Goal: Task Accomplishment & Management: Use online tool/utility

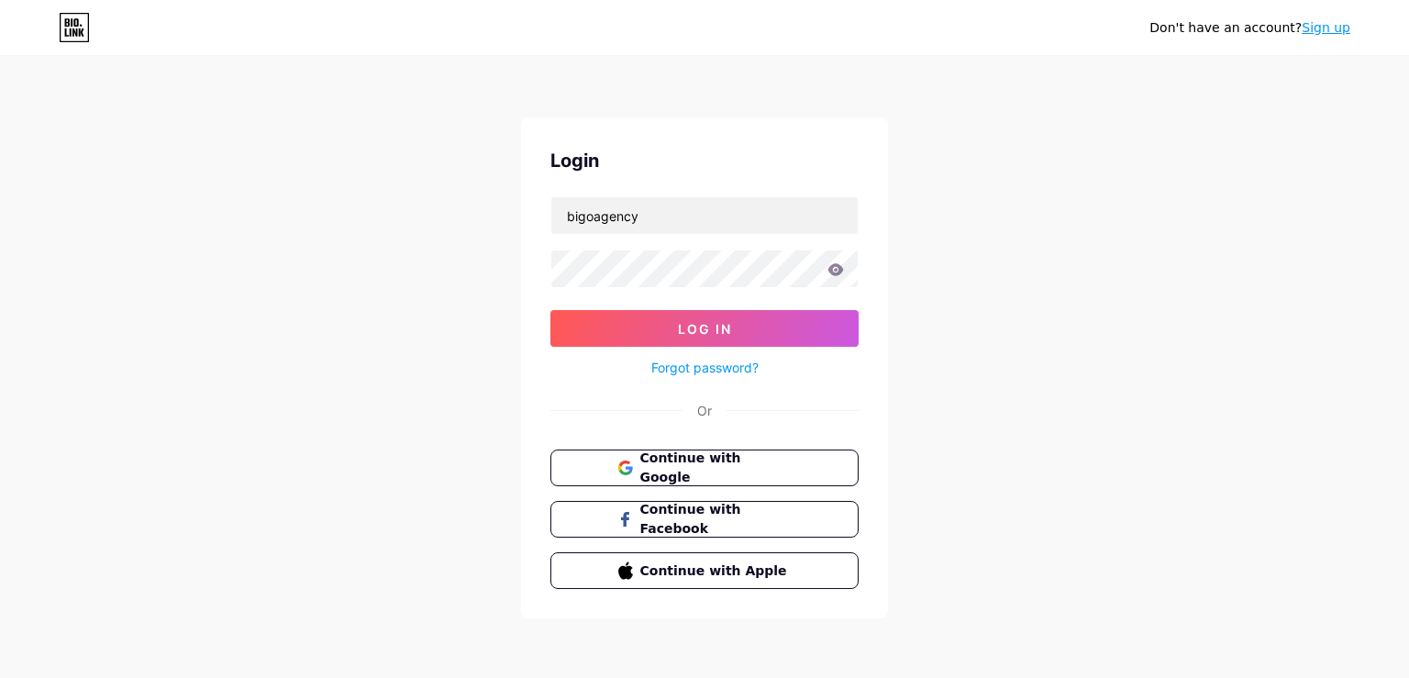
type input "bigoagency"
click at [701, 321] on span "Log In" at bounding box center [705, 329] width 54 height 16
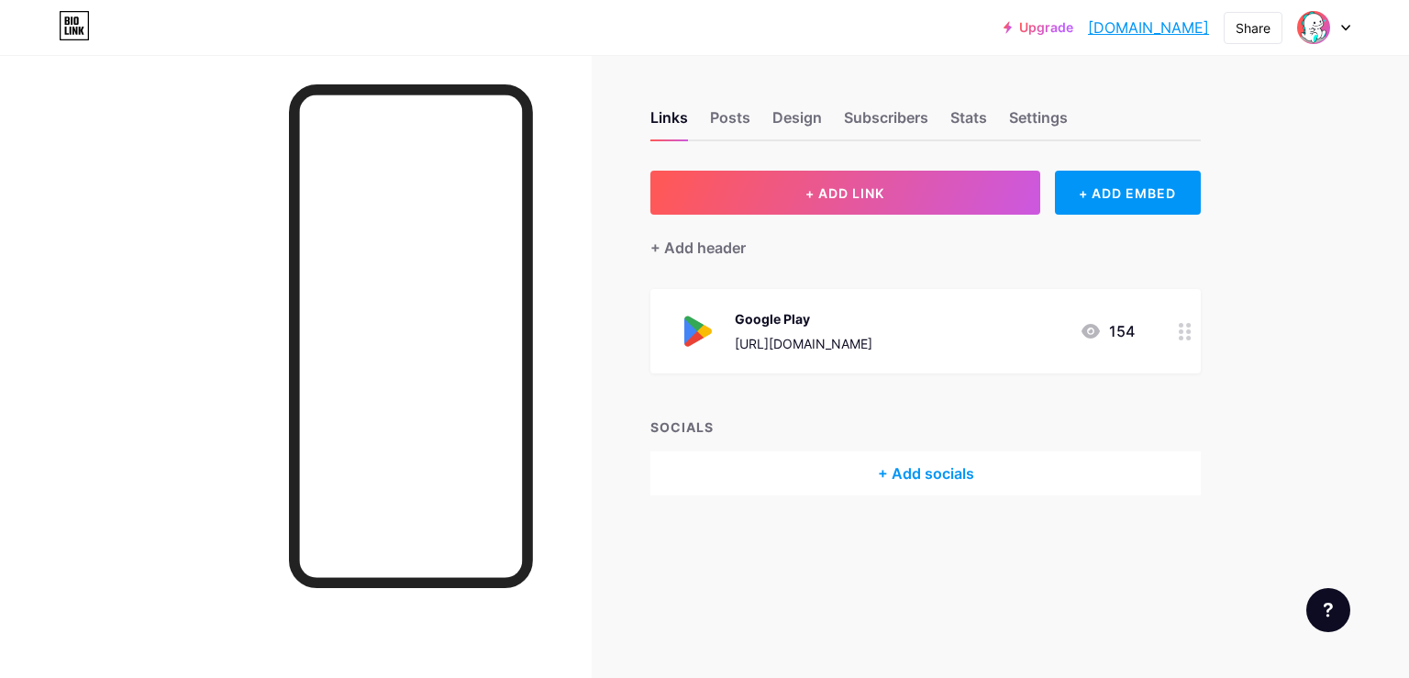
click at [574, 179] on div at bounding box center [296, 394] width 592 height 678
click at [1183, 326] on icon at bounding box center [1185, 331] width 13 height 17
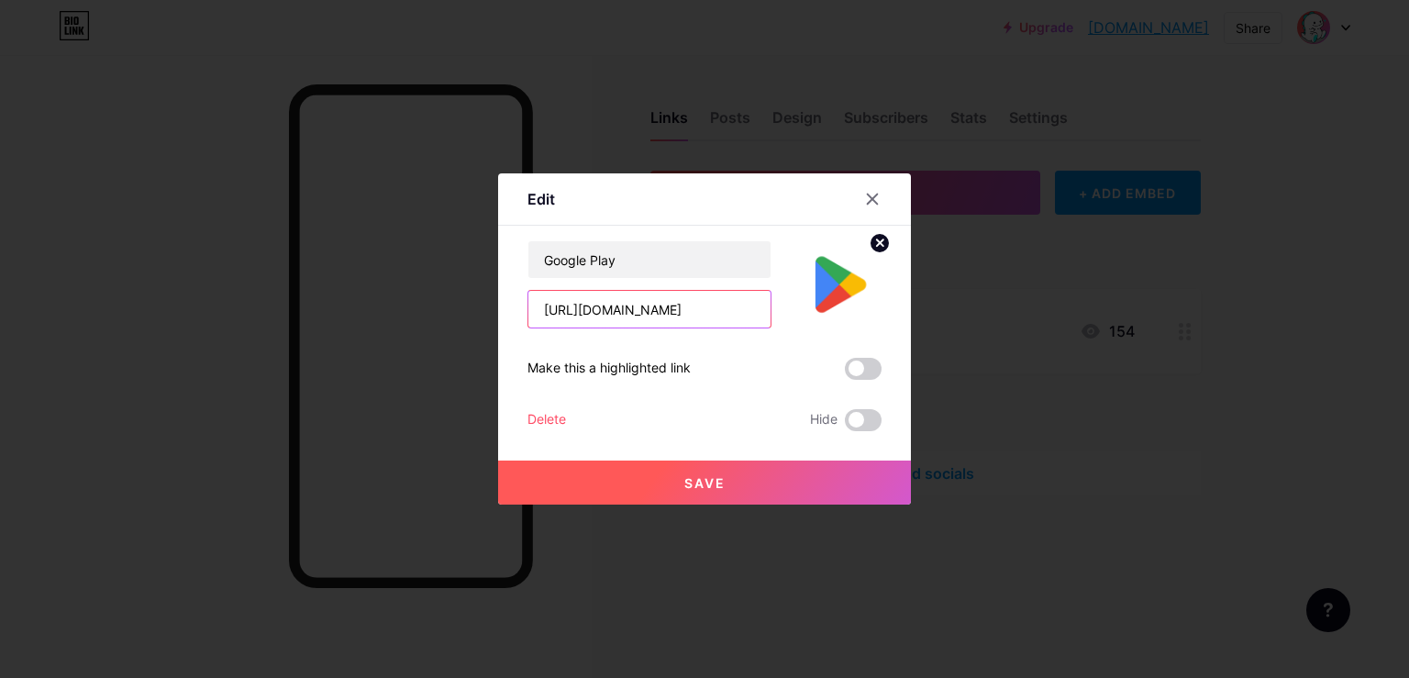
scroll to position [0, 132]
drag, startPoint x: 544, startPoint y: 310, endPoint x: 858, endPoint y: 306, distance: 313.8
click at [771, 306] on input "[URL][DOMAIN_NAME]" at bounding box center [649, 309] width 242 height 37
paste input "[URL][DOMAIN_NAME]"
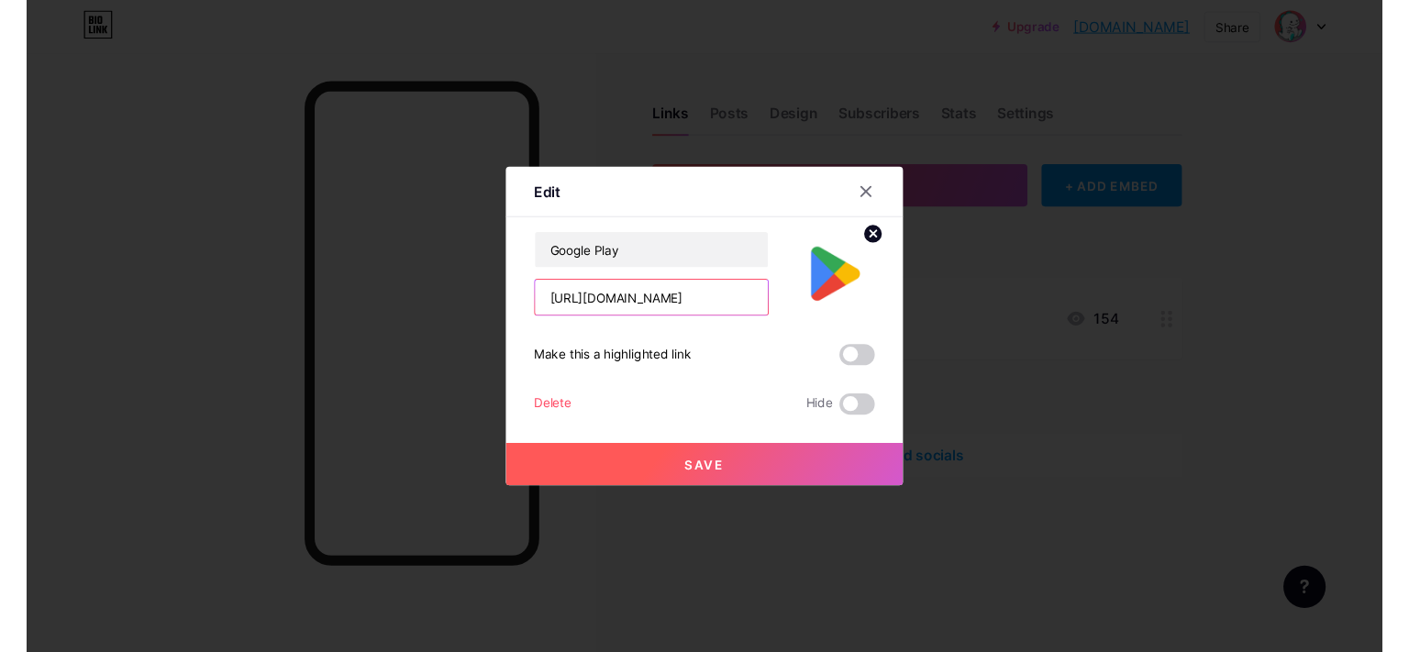
scroll to position [0, 132]
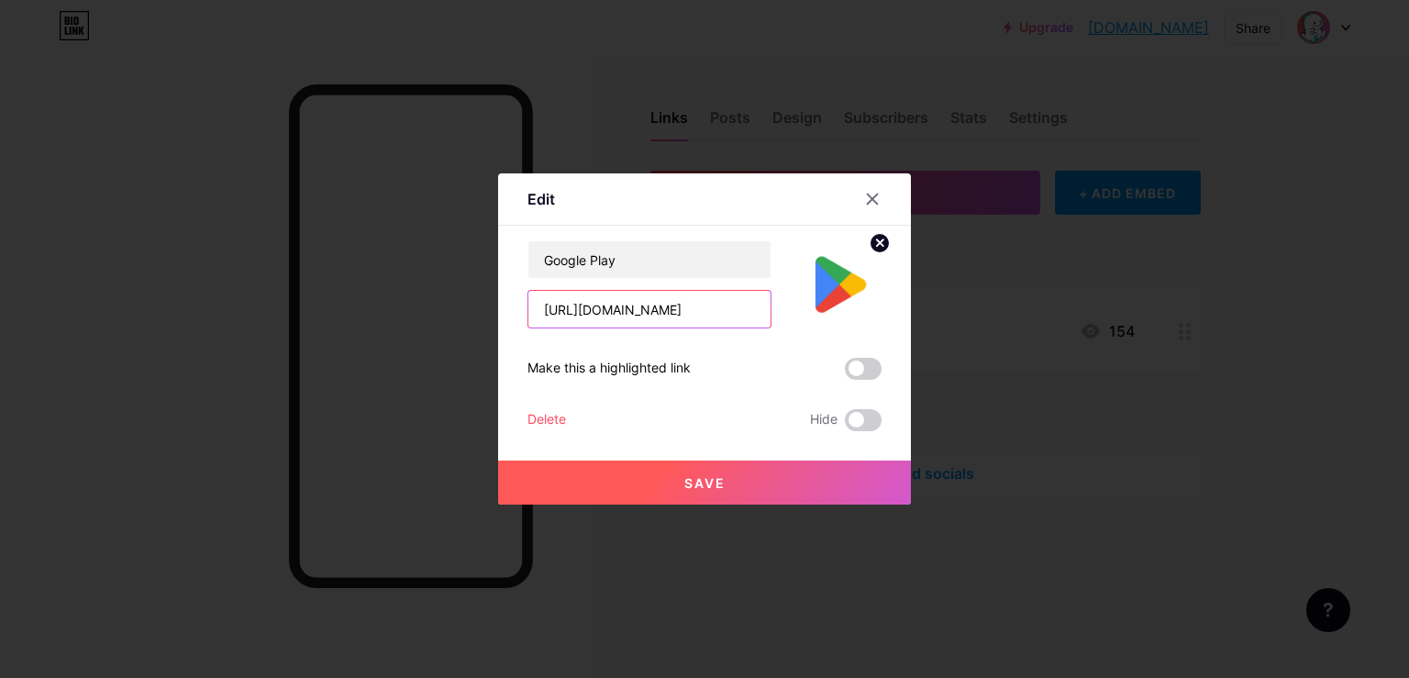
type input "[URL][DOMAIN_NAME]"
click at [699, 479] on span "Save" at bounding box center [704, 483] width 41 height 16
